Goal: Information Seeking & Learning: Learn about a topic

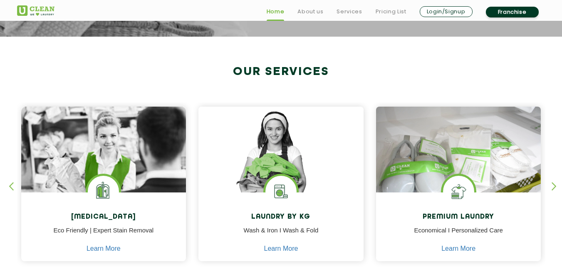
scroll to position [416, 0]
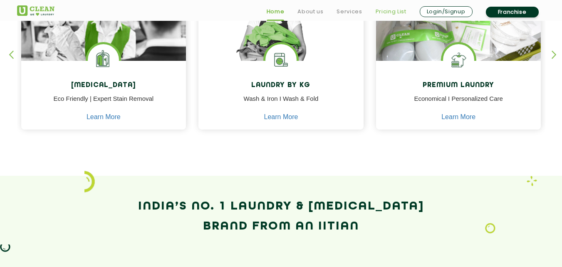
click at [390, 14] on link "Pricing List" at bounding box center [391, 12] width 31 height 10
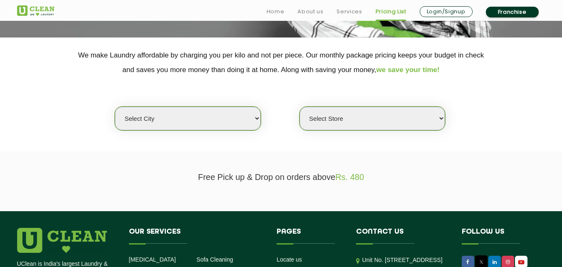
scroll to position [167, 0]
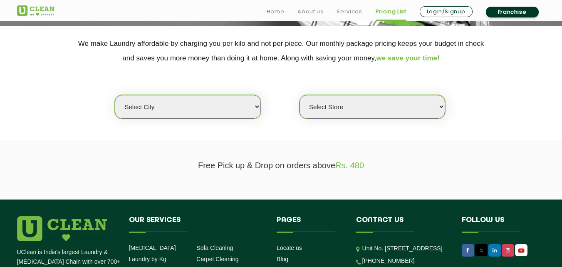
click at [199, 113] on select "Select city [GEOGRAPHIC_DATA] [GEOGRAPHIC_DATA] [GEOGRAPHIC_DATA] [GEOGRAPHIC_D…" at bounding box center [188, 107] width 146 height 24
select select "201"
click at [195, 106] on select "Select city [GEOGRAPHIC_DATA] [GEOGRAPHIC_DATA] [GEOGRAPHIC_DATA] [GEOGRAPHIC_D…" at bounding box center [188, 107] width 146 height 24
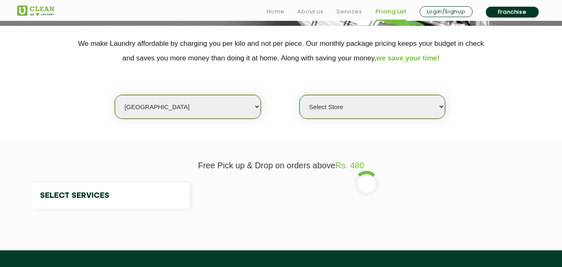
select select "0"
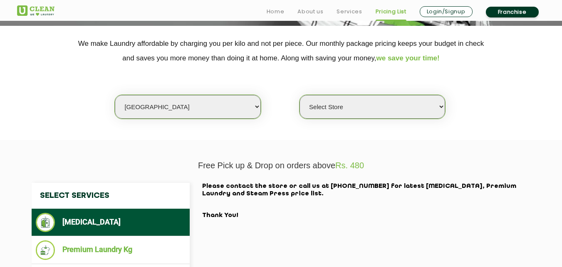
click at [195, 106] on select "Select city [GEOGRAPHIC_DATA] [GEOGRAPHIC_DATA] [GEOGRAPHIC_DATA] [GEOGRAPHIC_D…" at bounding box center [188, 107] width 146 height 24
select select "176"
click at [115, 95] on select "Select city [GEOGRAPHIC_DATA] [GEOGRAPHIC_DATA] [GEOGRAPHIC_DATA] [GEOGRAPHIC_D…" at bounding box center [188, 107] width 146 height 24
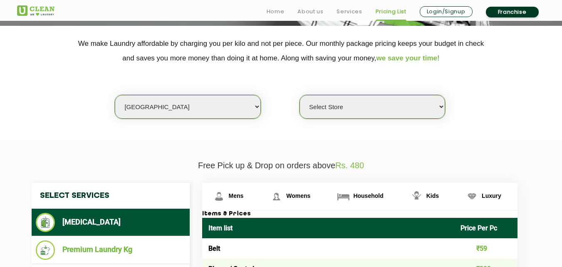
click at [347, 106] on select "Select Store UClean Vizag" at bounding box center [373, 107] width 146 height 24
select select "522"
click at [300, 95] on select "Select Store UClean Vizag" at bounding box center [373, 107] width 146 height 24
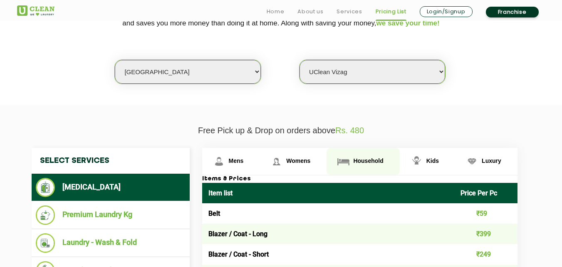
scroll to position [333, 0]
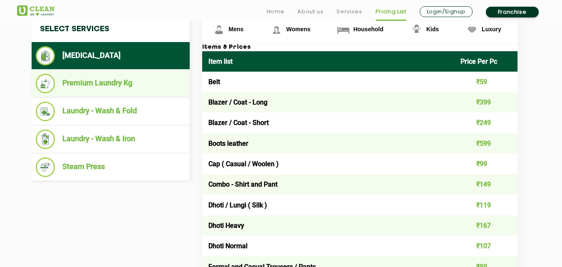
click at [92, 80] on li "Premium Laundry Kg" at bounding box center [111, 84] width 150 height 20
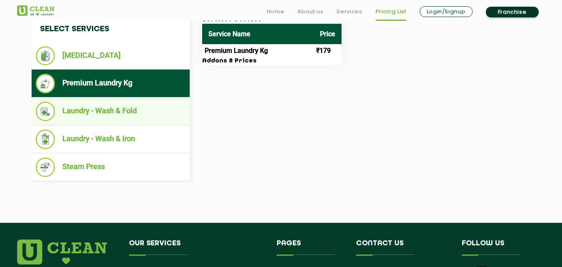
click at [94, 104] on li "Laundry - Wash & Fold" at bounding box center [111, 112] width 150 height 20
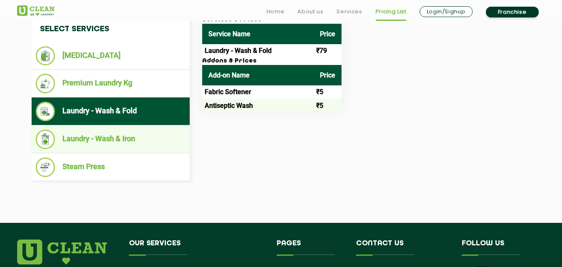
click at [109, 127] on ul "Laundry - Wash & Iron" at bounding box center [111, 139] width 158 height 28
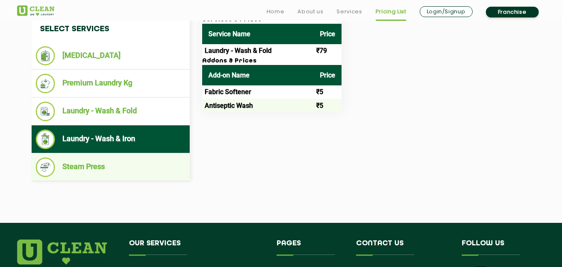
click at [94, 164] on li "Steam Press" at bounding box center [111, 167] width 150 height 20
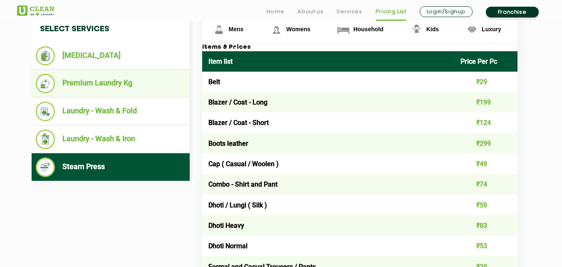
drag, startPoint x: 97, startPoint y: 86, endPoint x: 97, endPoint y: 79, distance: 7.1
click at [97, 87] on li "Premium Laundry Kg" at bounding box center [111, 84] width 150 height 20
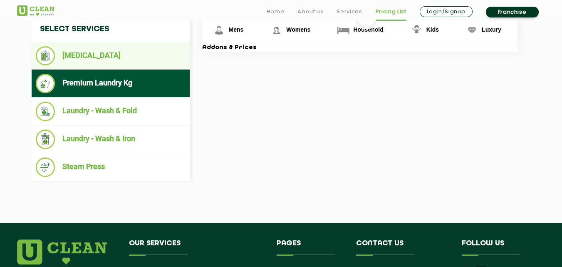
click at [104, 47] on li "[MEDICAL_DATA]" at bounding box center [111, 55] width 150 height 19
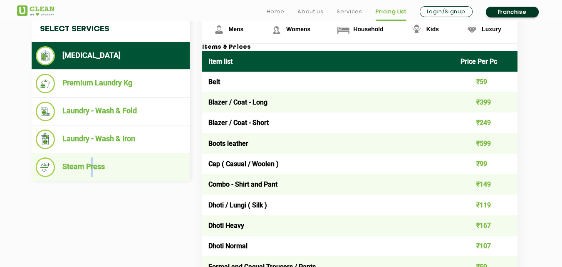
click at [92, 162] on li "Steam Press" at bounding box center [111, 167] width 150 height 20
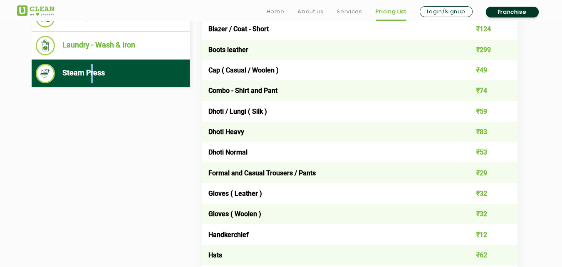
scroll to position [428, 0]
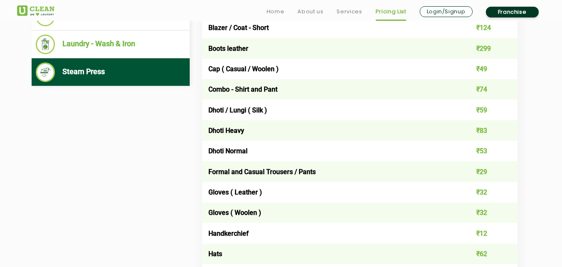
click at [257, 97] on td "Combo - Shirt and Pant" at bounding box center [328, 89] width 253 height 20
click at [270, 88] on td "Combo - Shirt and Pant" at bounding box center [328, 89] width 253 height 20
drag, startPoint x: 283, startPoint y: 92, endPoint x: 235, endPoint y: 97, distance: 47.7
click at [235, 97] on td "Combo - Shirt and Pant" at bounding box center [328, 89] width 253 height 20
click at [365, 114] on td "Dhoti / Lungi ( Silk )" at bounding box center [328, 109] width 253 height 20
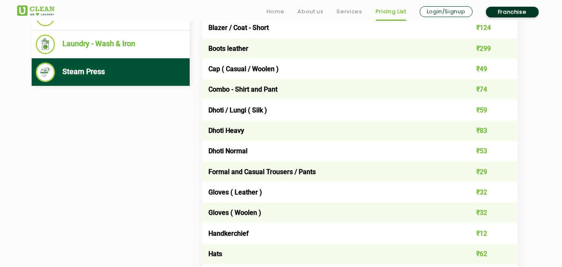
click at [267, 90] on td "Combo - Shirt and Pant" at bounding box center [328, 89] width 253 height 20
drag, startPoint x: 292, startPoint y: 95, endPoint x: 267, endPoint y: 90, distance: 25.5
click at [267, 90] on td "Combo - Shirt and Pant" at bounding box center [328, 89] width 253 height 20
